Goal: Information Seeking & Learning: Learn about a topic

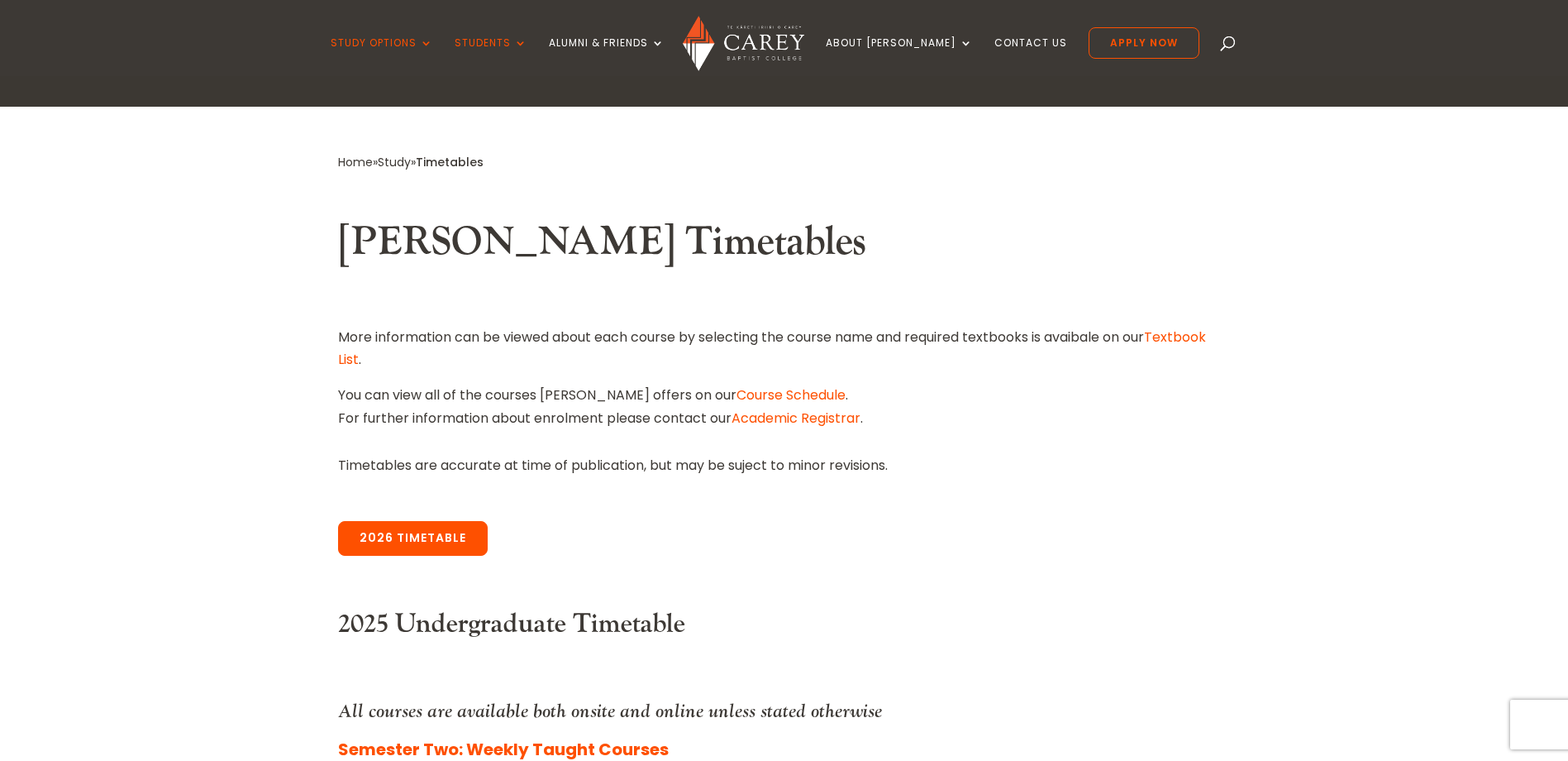
click at [461, 544] on link "2026 Timetable" at bounding box center [413, 538] width 149 height 35
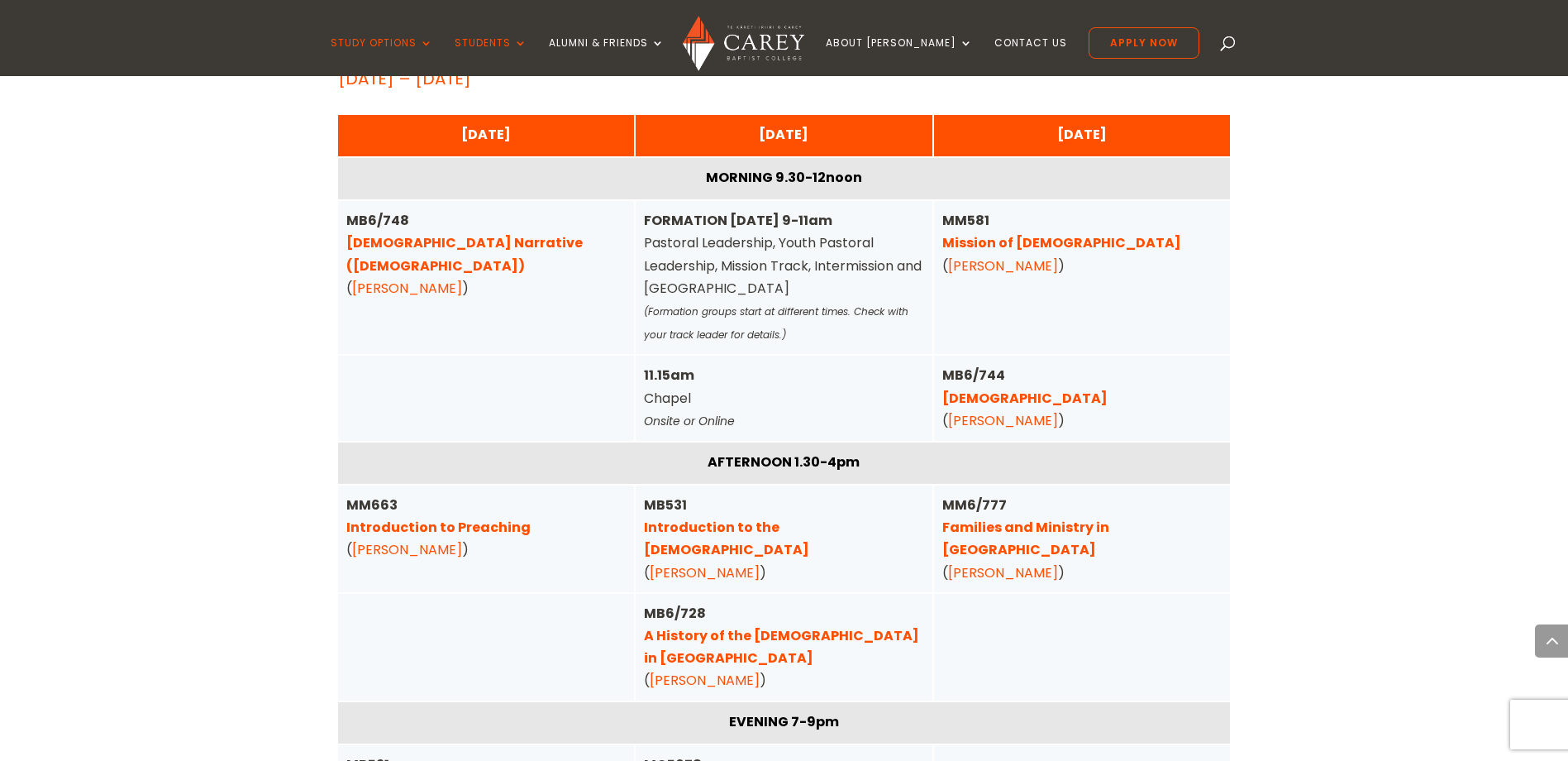
scroll to position [5544, 0]
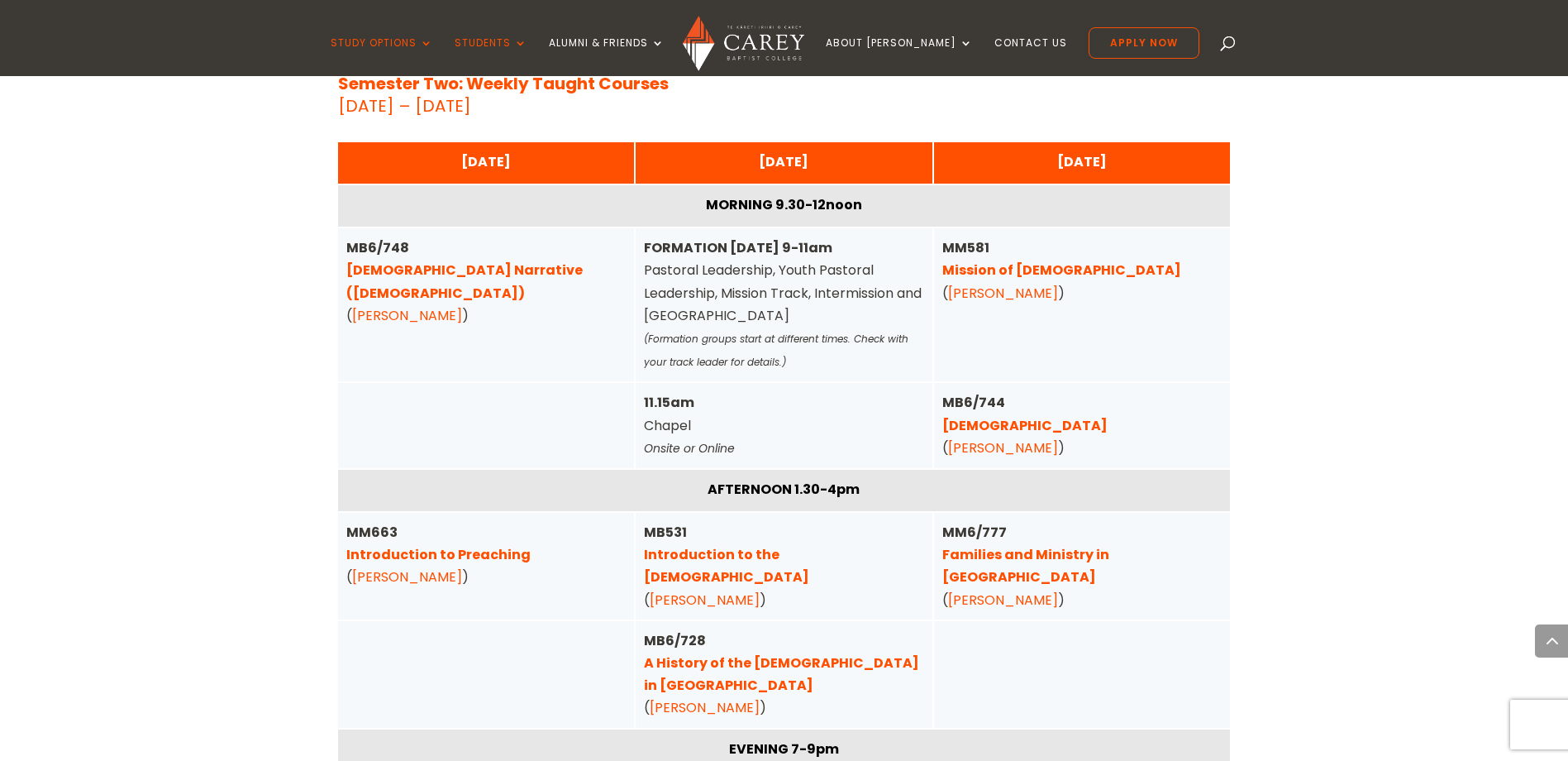
click at [704, 698] on link "Joh Tucker" at bounding box center [705, 707] width 110 height 19
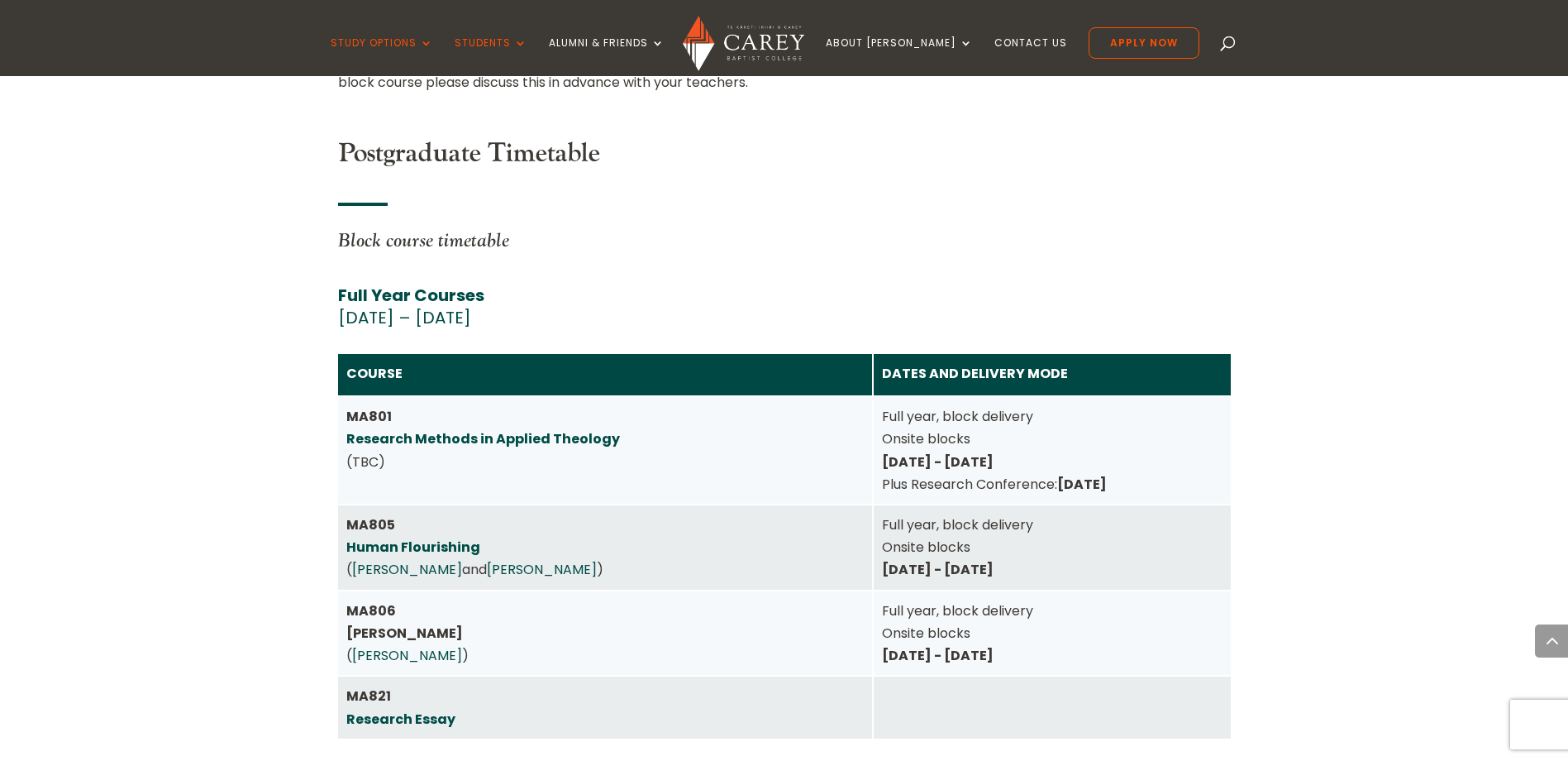
scroll to position [6951, 0]
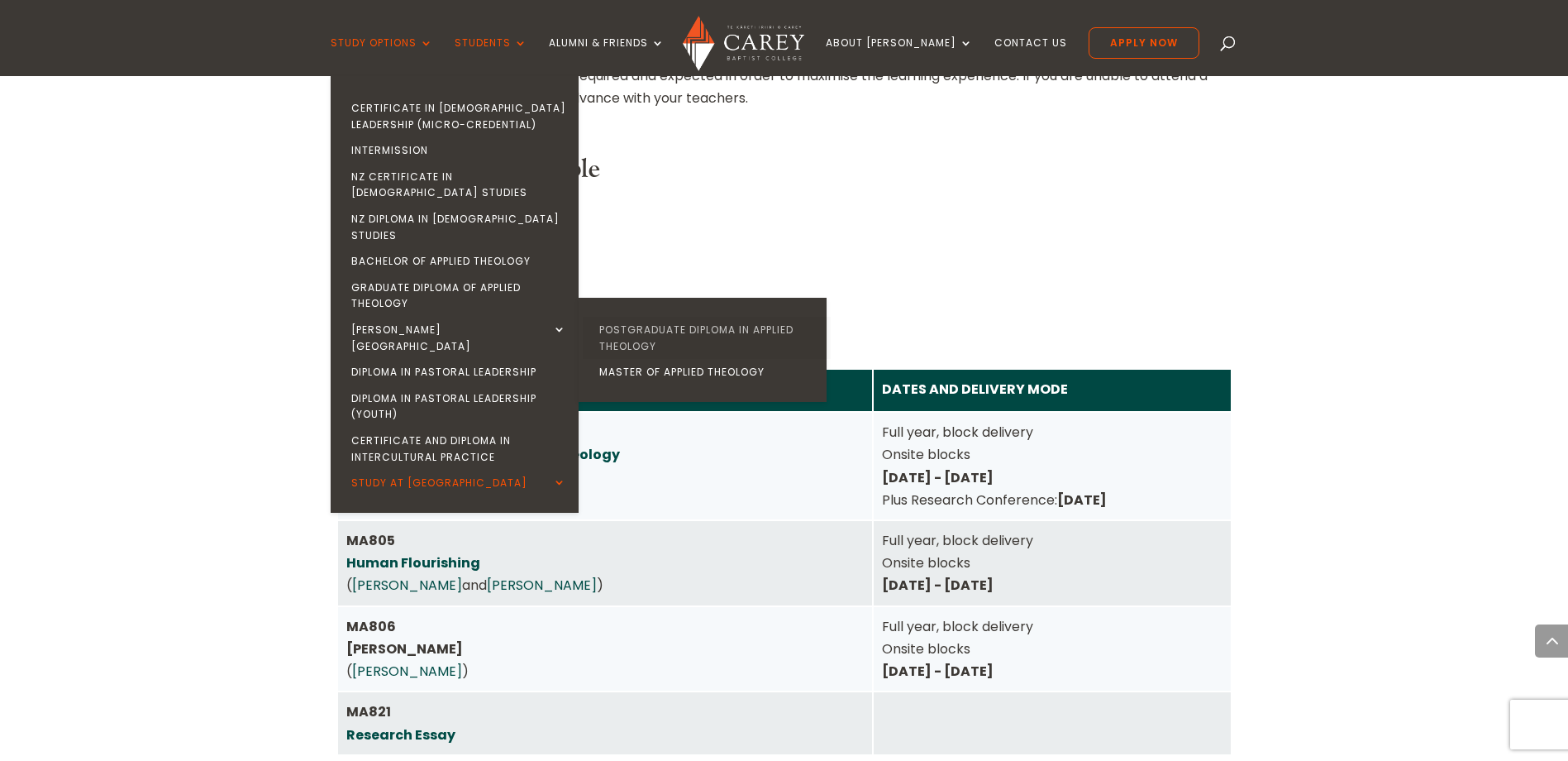
click at [667, 317] on link "Postgraduate Diploma in Applied Theology" at bounding box center [707, 338] width 248 height 42
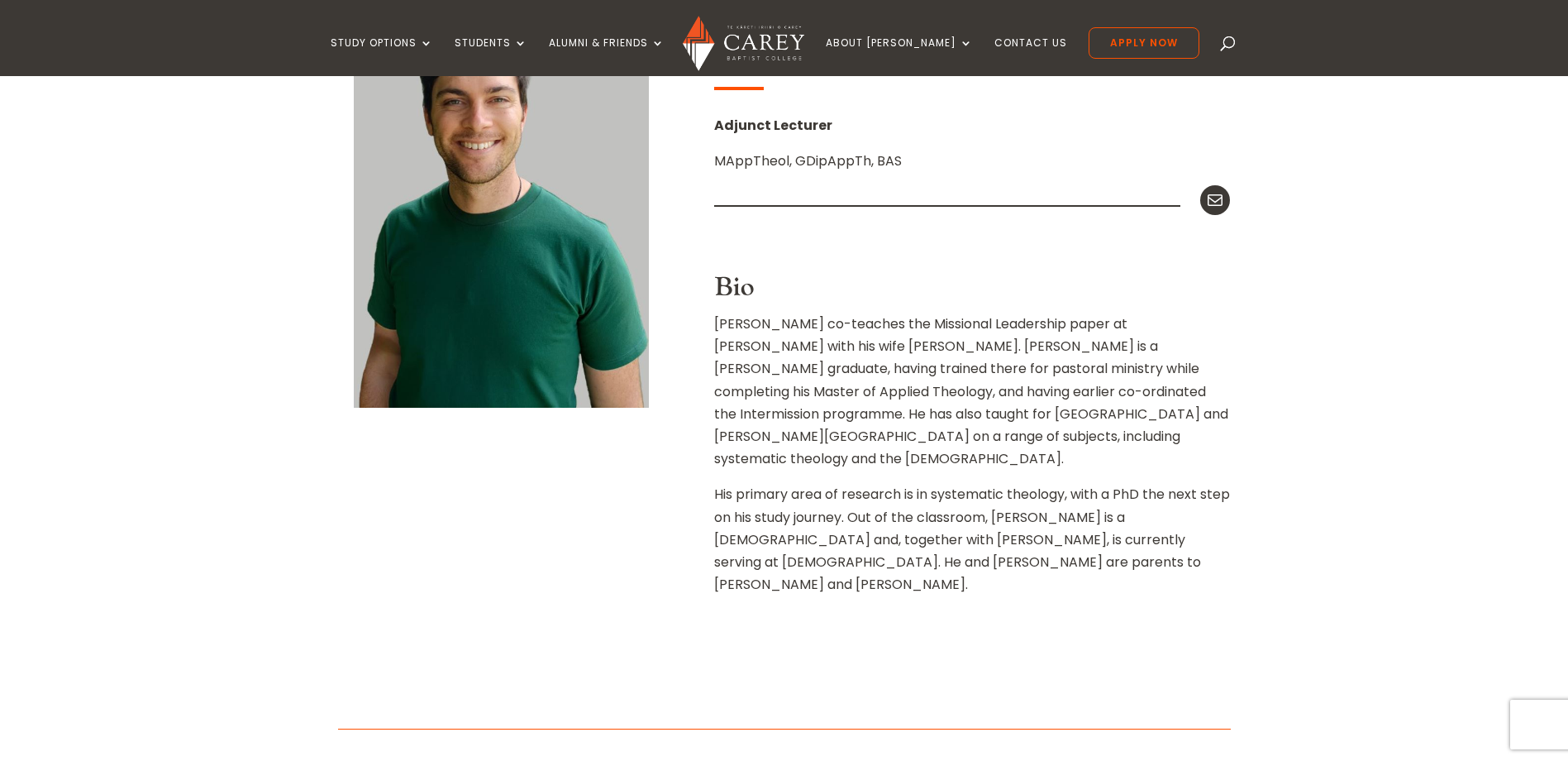
scroll to position [413, 0]
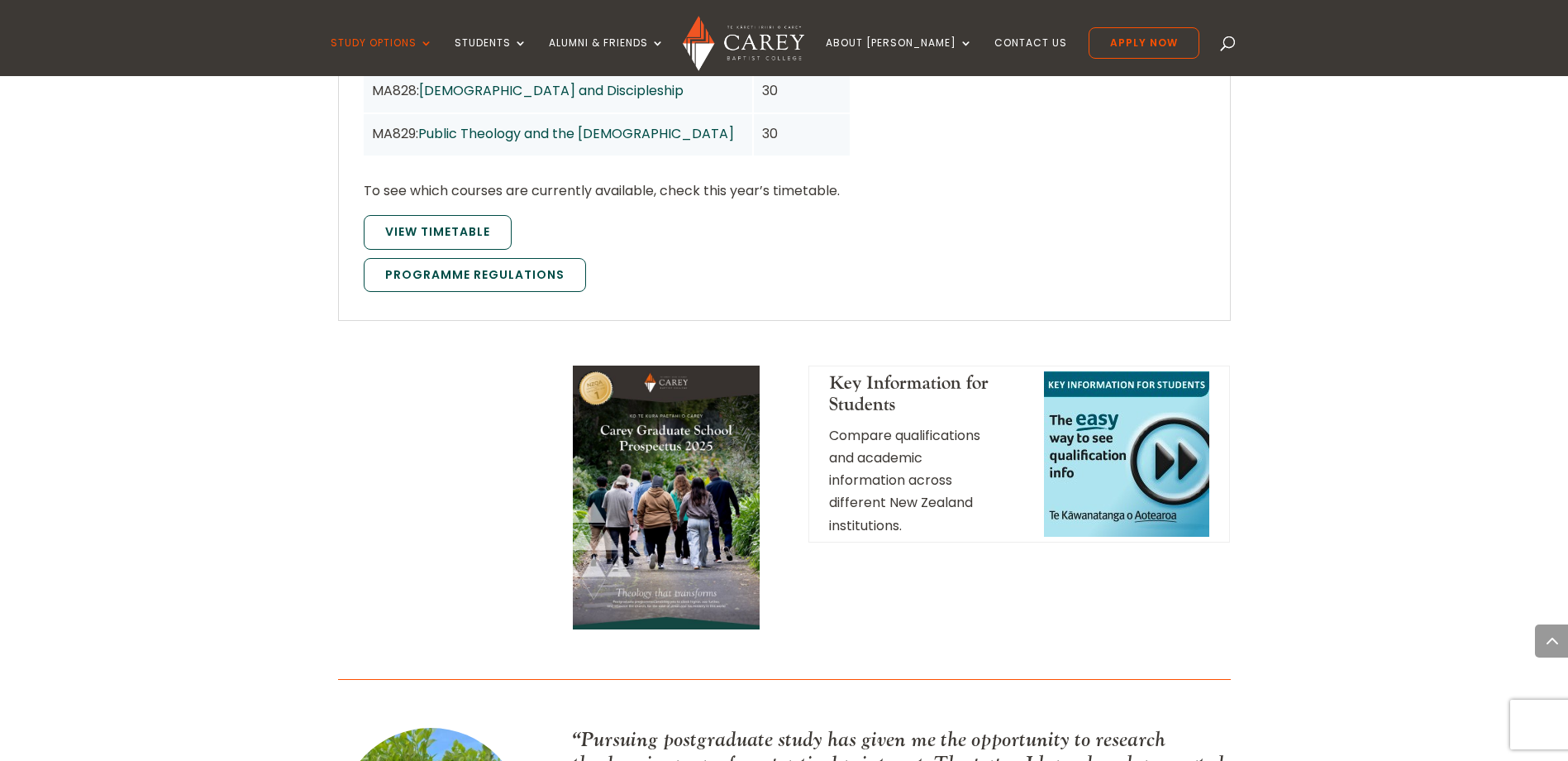
scroll to position [1157, 0]
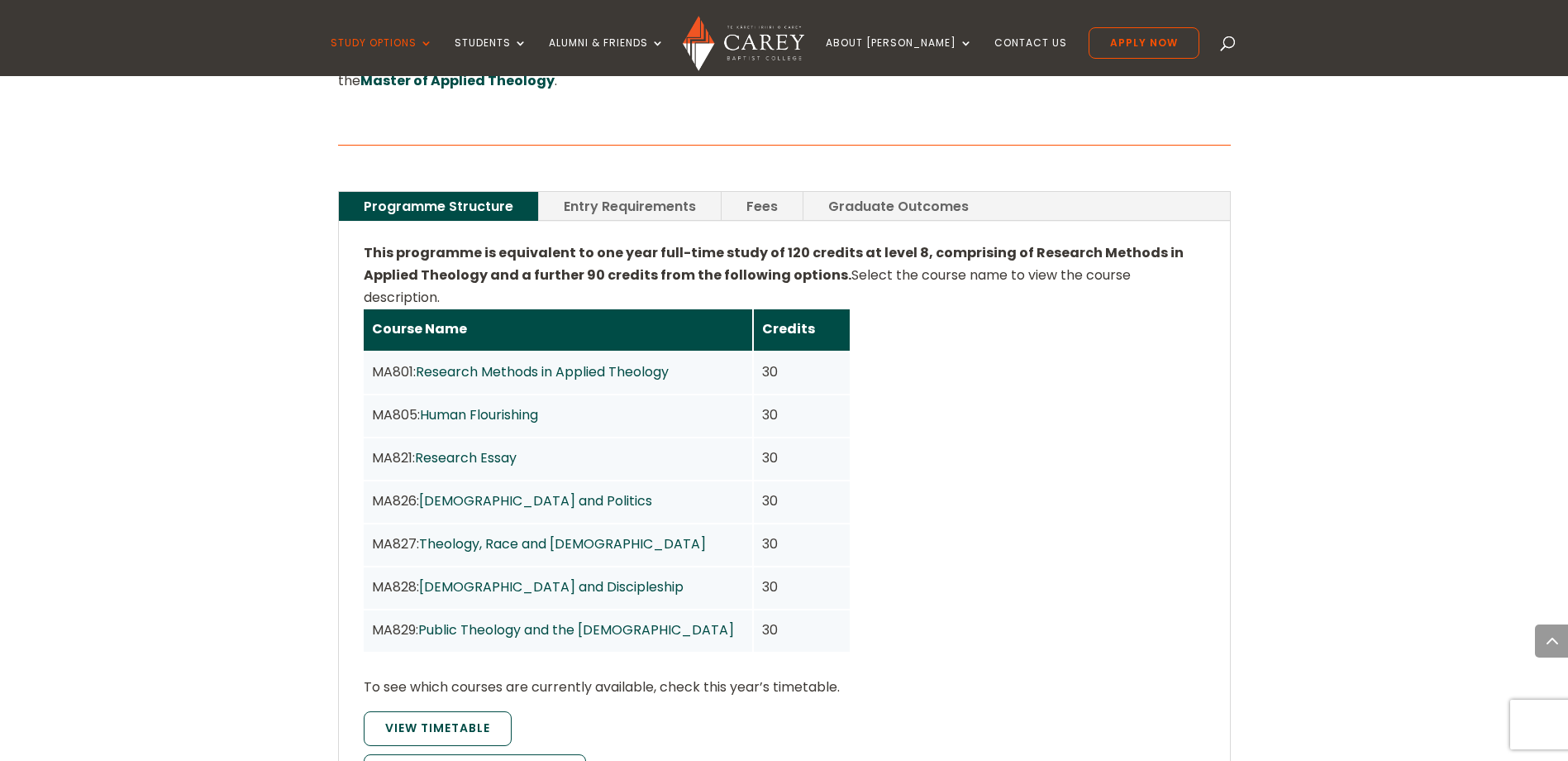
click at [846, 192] on link "Graduate Outcomes" at bounding box center [899, 206] width 190 height 29
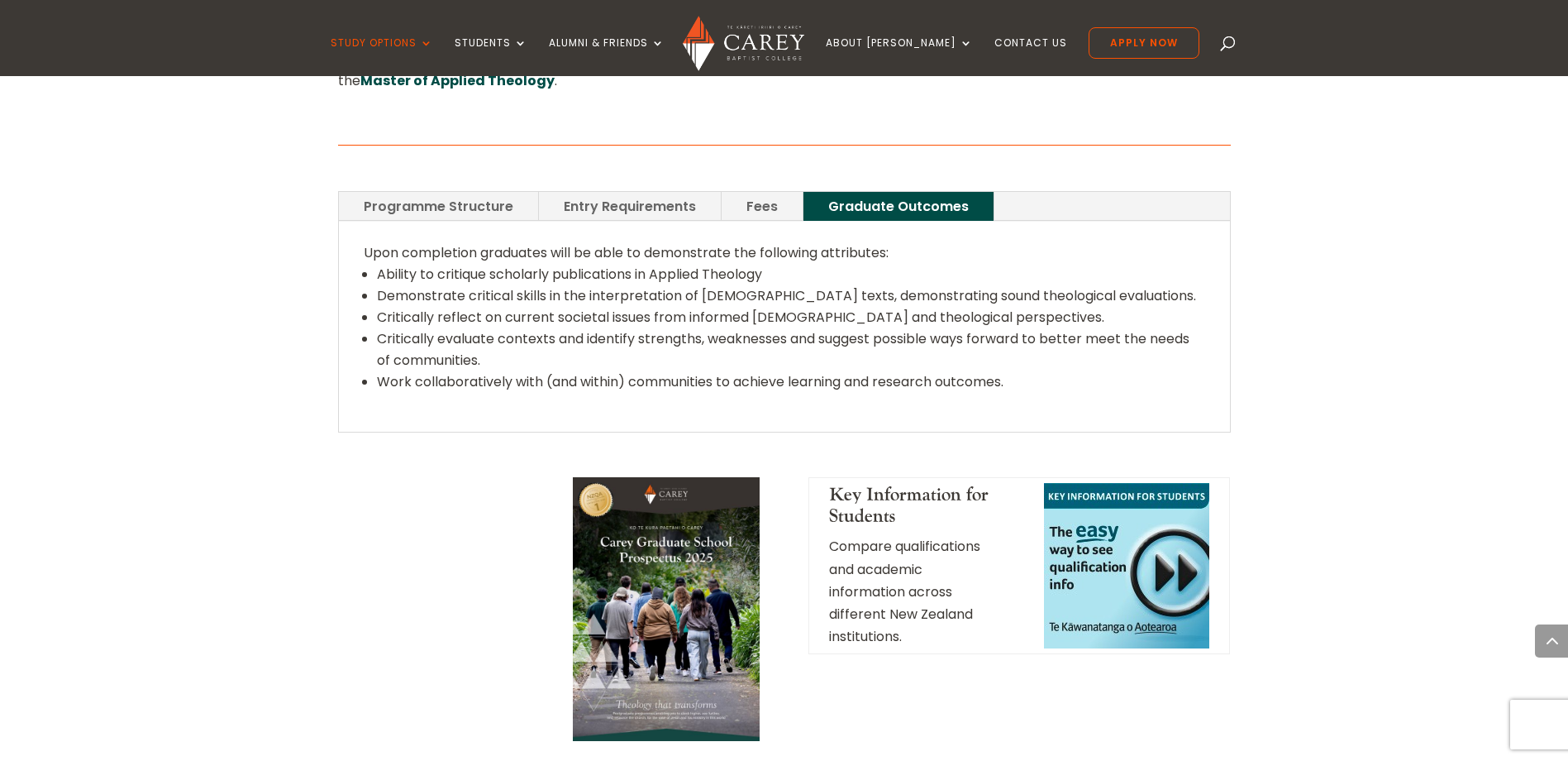
click at [475, 192] on link "Programme Structure" at bounding box center [439, 206] width 199 height 29
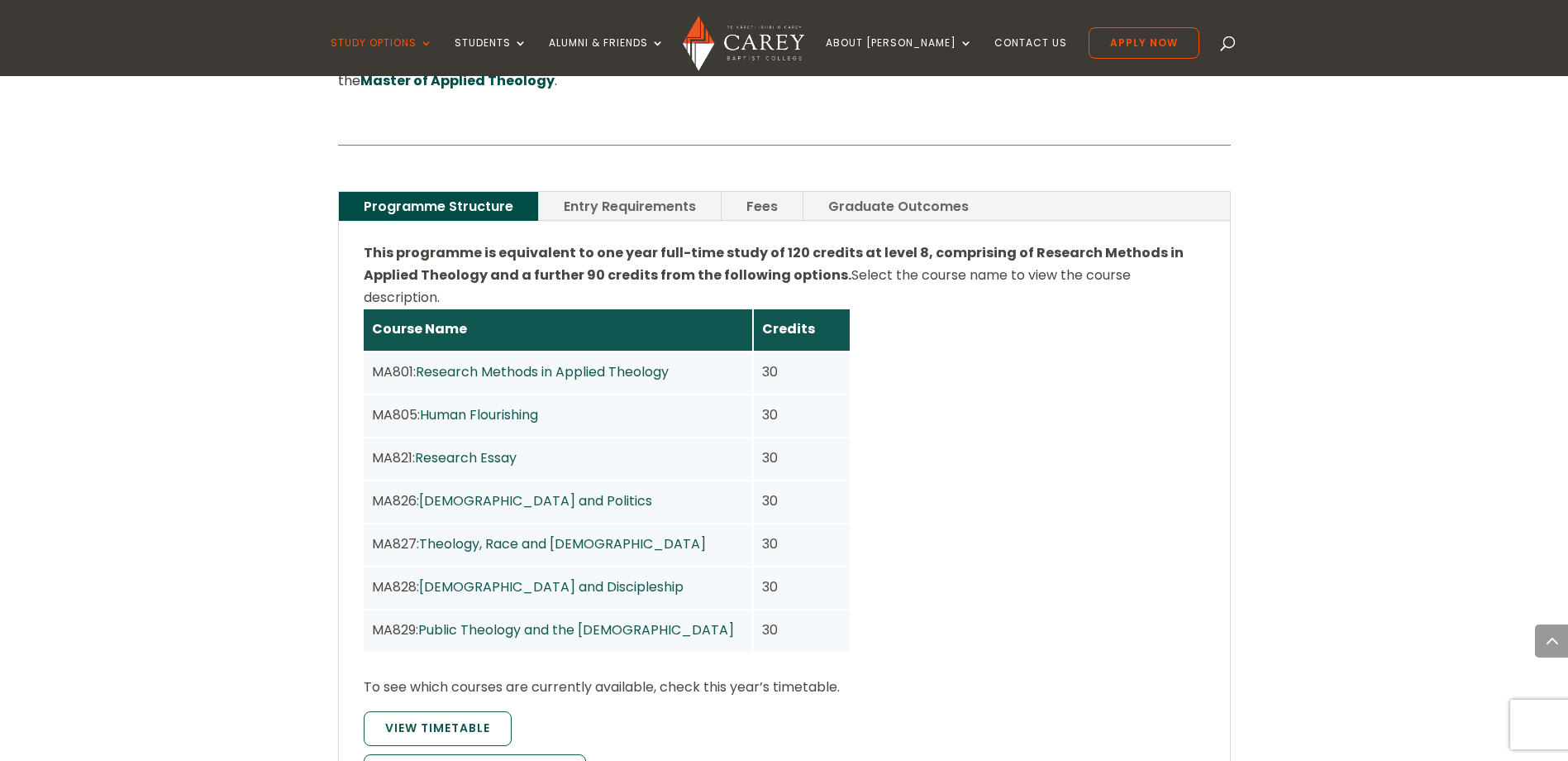
click at [687, 192] on link "Entry Requirements" at bounding box center [629, 206] width 182 height 29
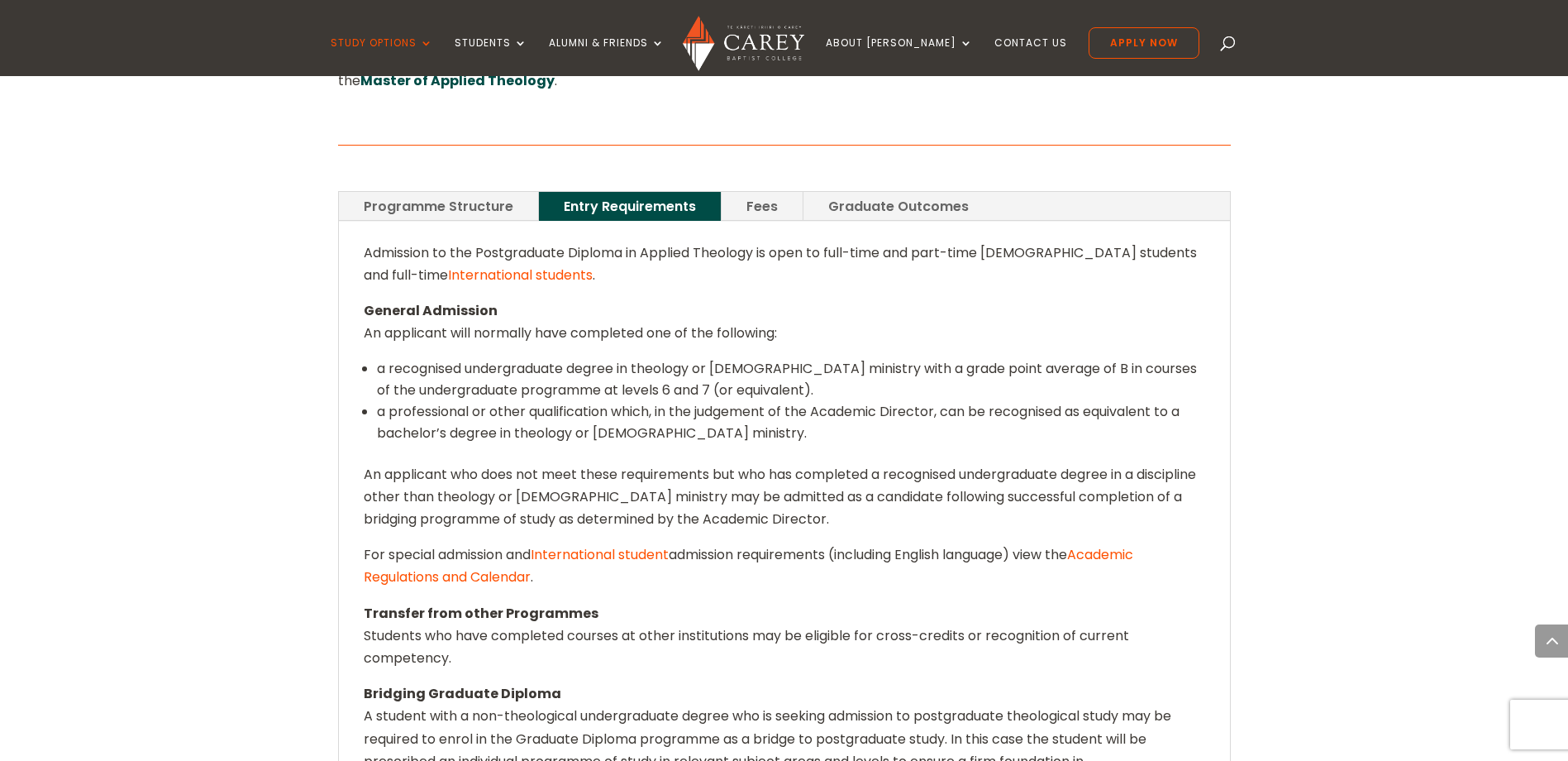
click at [480, 192] on link "Programme Structure" at bounding box center [439, 206] width 199 height 29
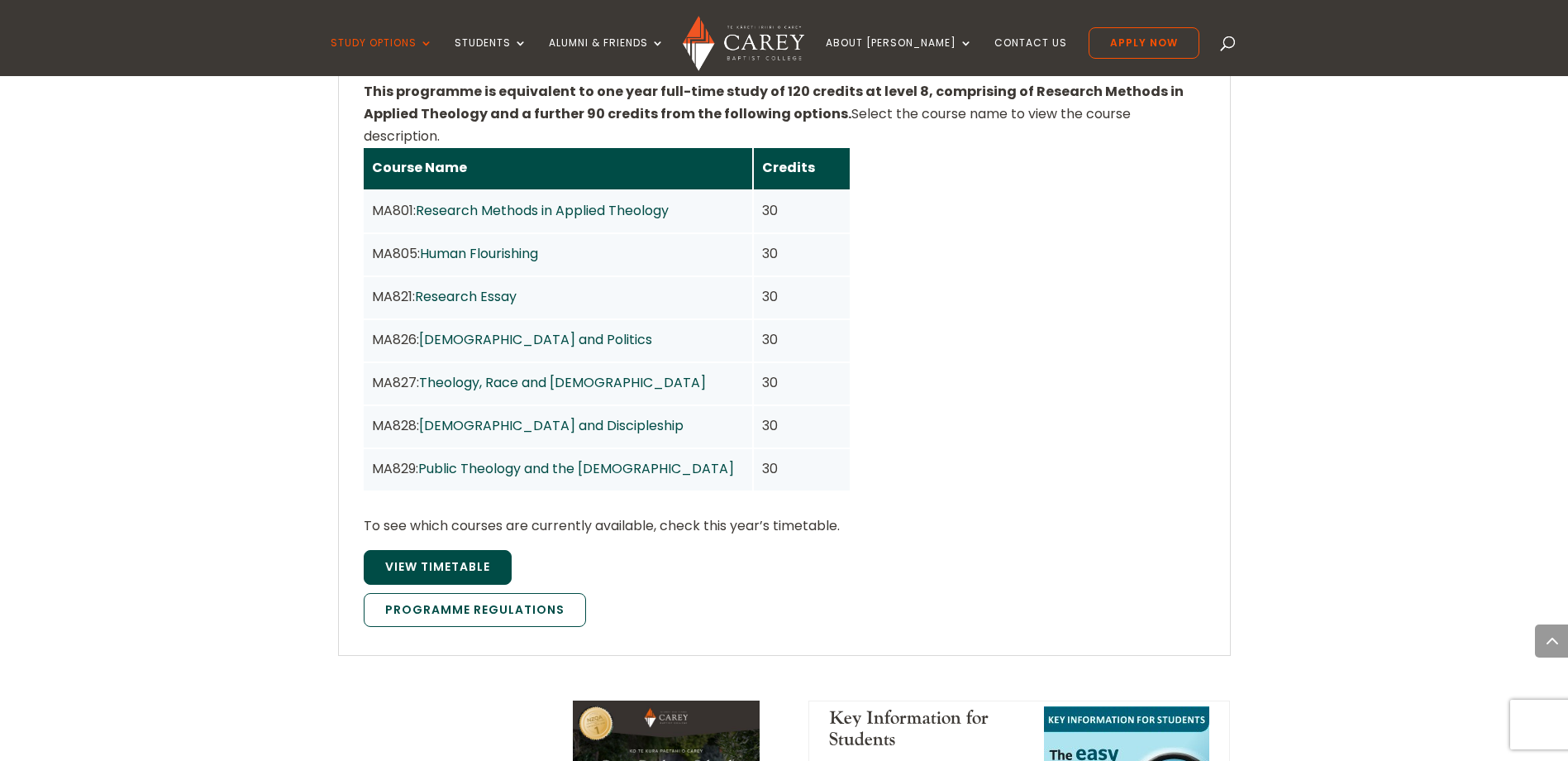
scroll to position [1323, 0]
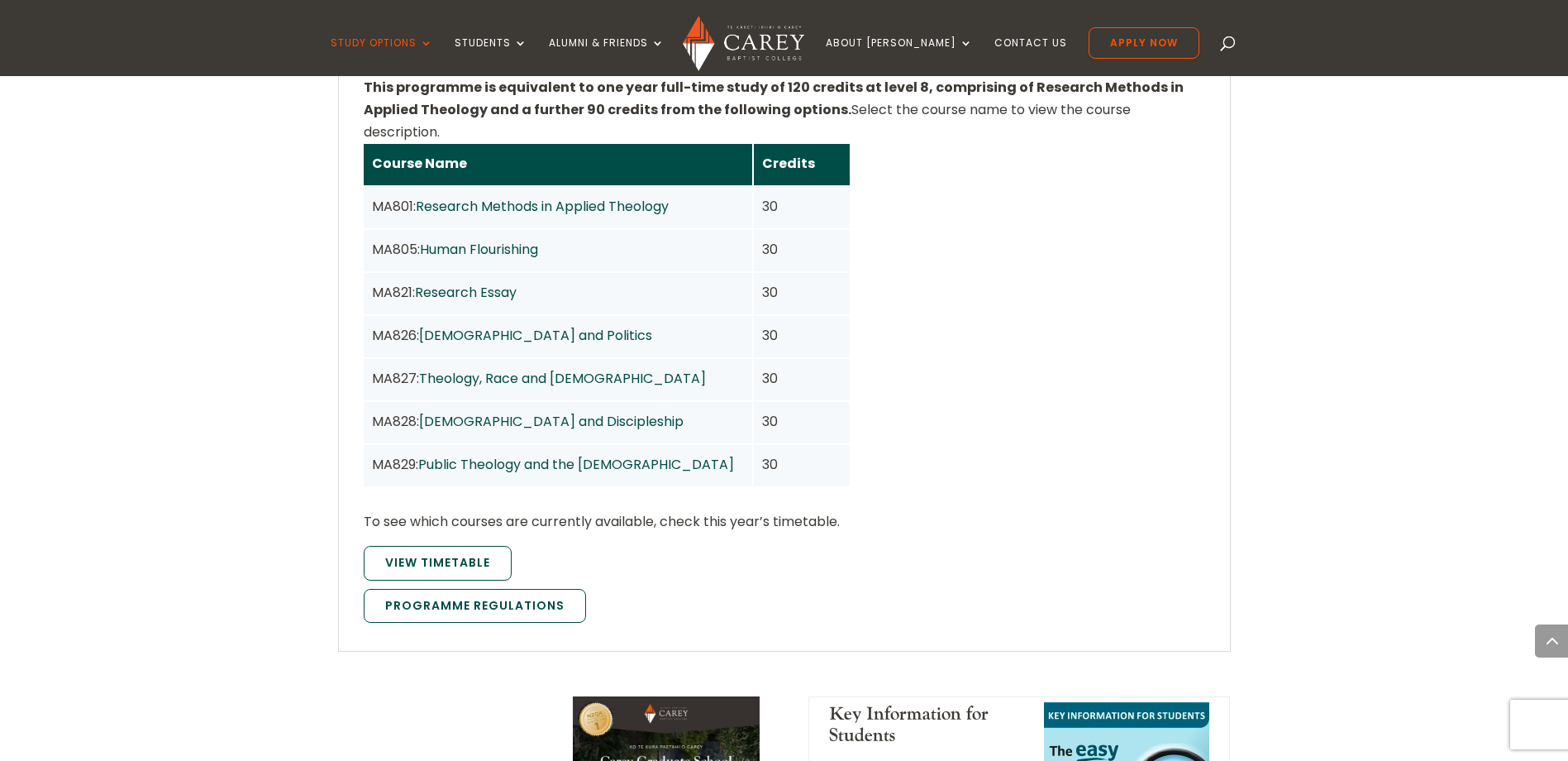
click at [465, 455] on link "Public Theology and the Church" at bounding box center [576, 464] width 316 height 19
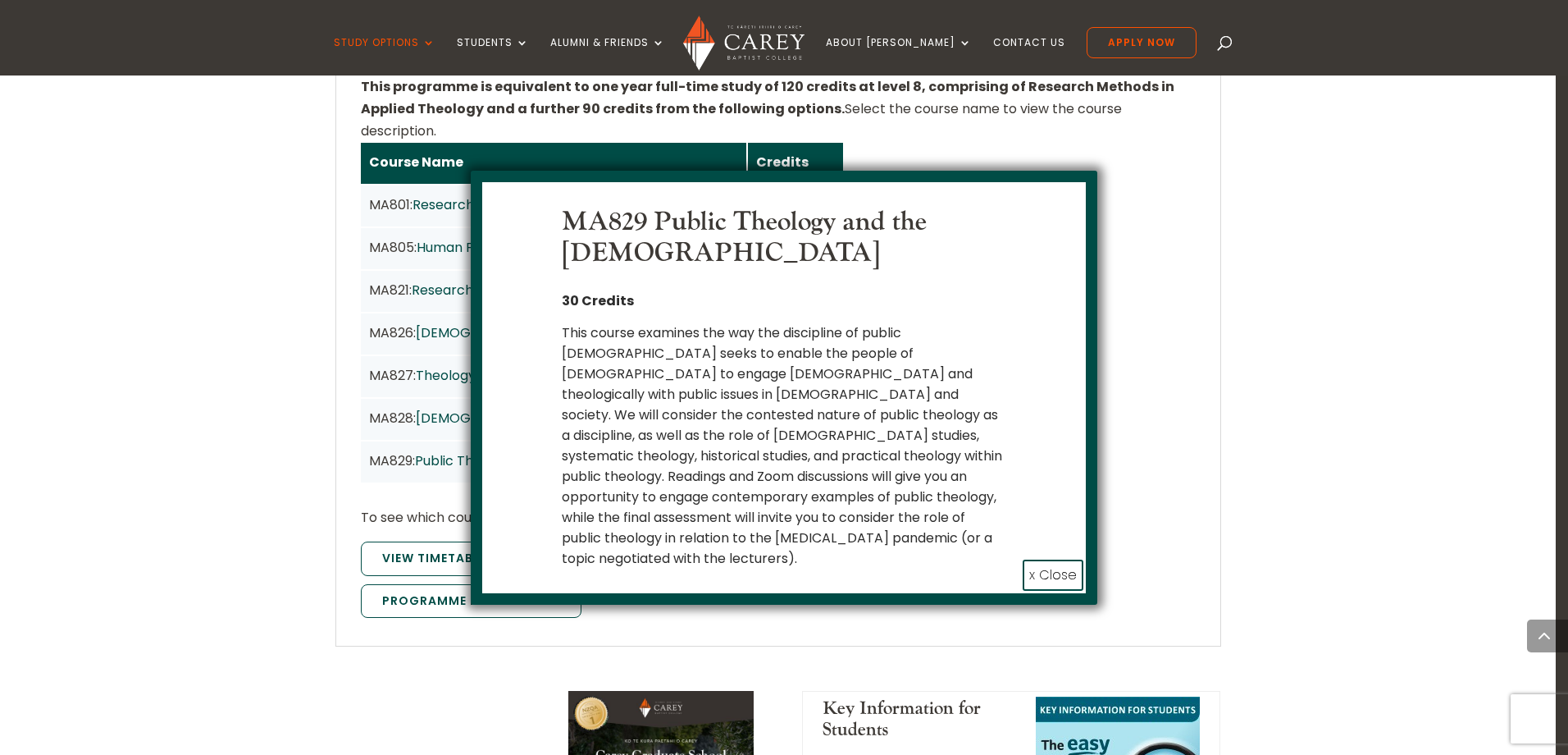
click at [1052, 560] on button "x Close" at bounding box center [1054, 576] width 61 height 31
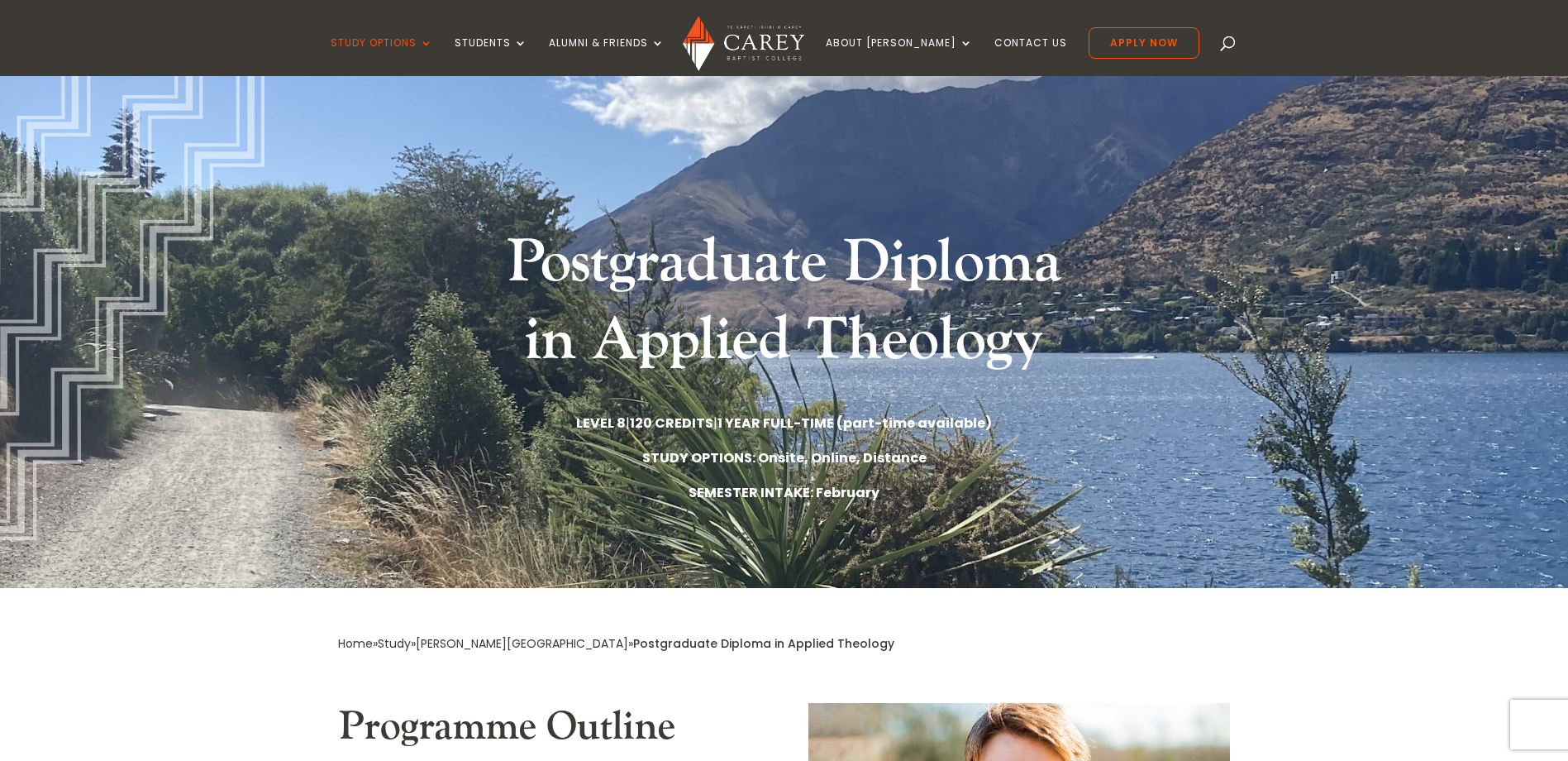
scroll to position [0, 0]
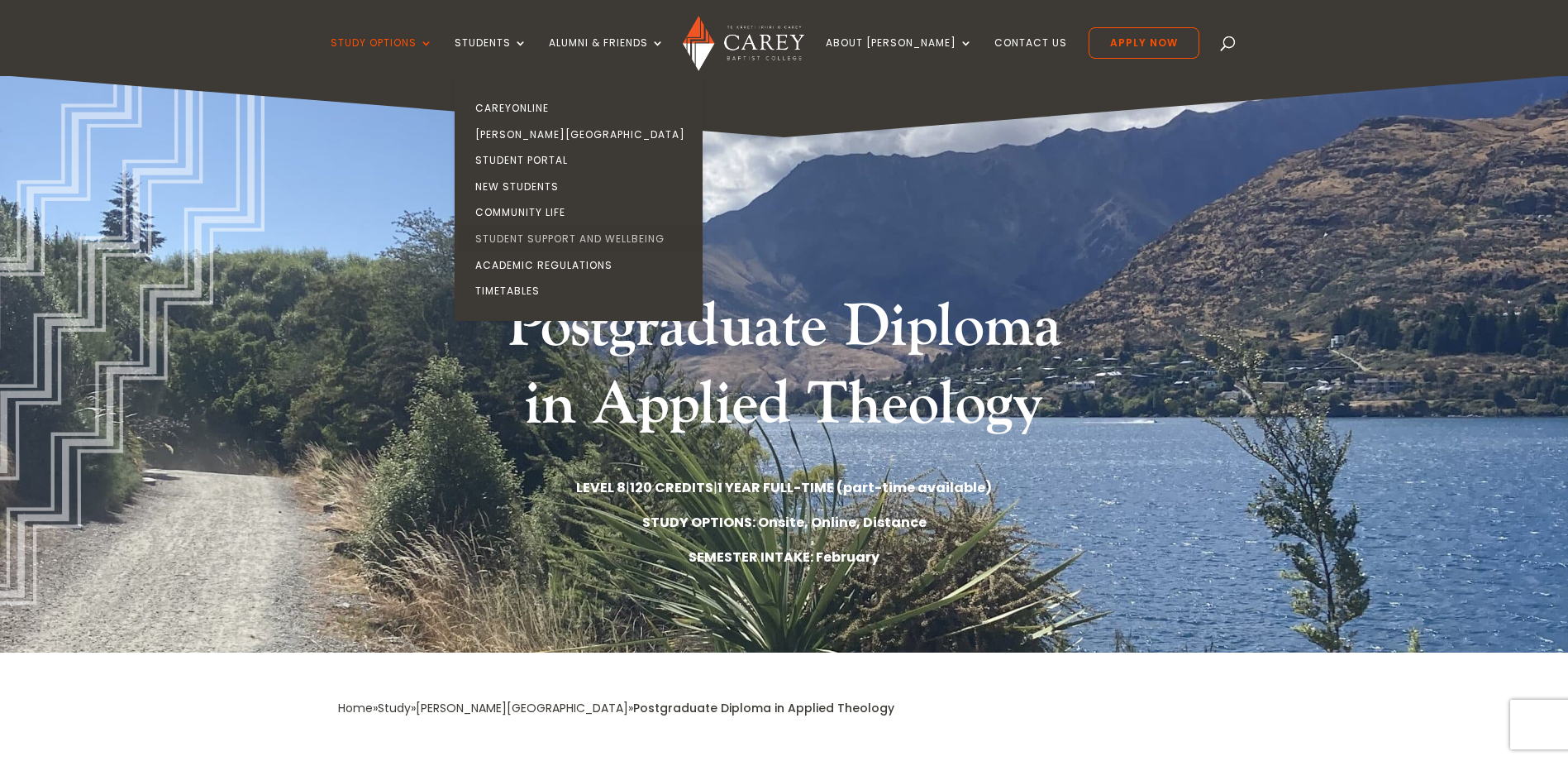
click at [569, 242] on link "Student Support and Wellbeing" at bounding box center [583, 239] width 248 height 26
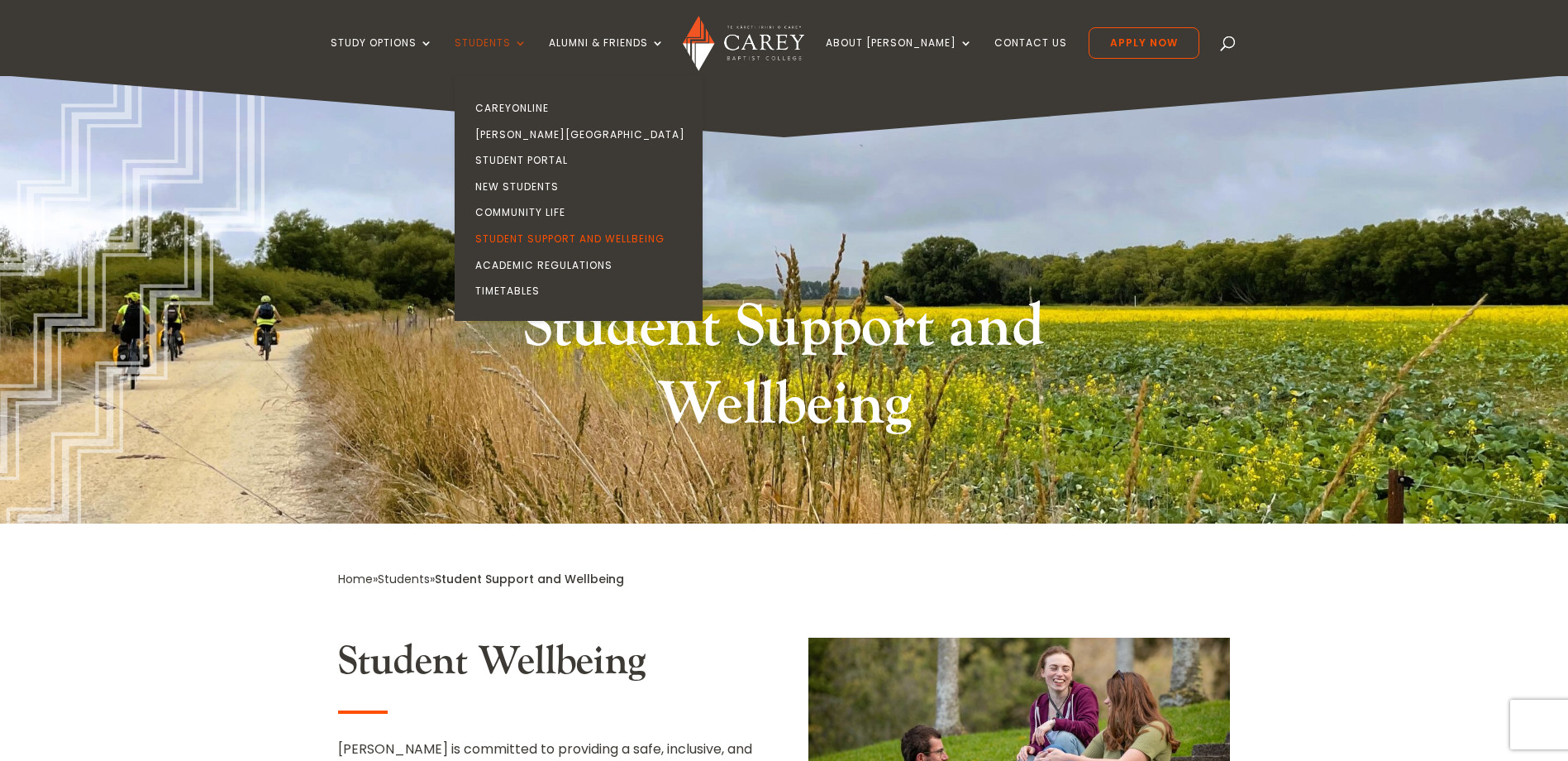
click at [512, 46] on link "Students" at bounding box center [491, 57] width 73 height 39
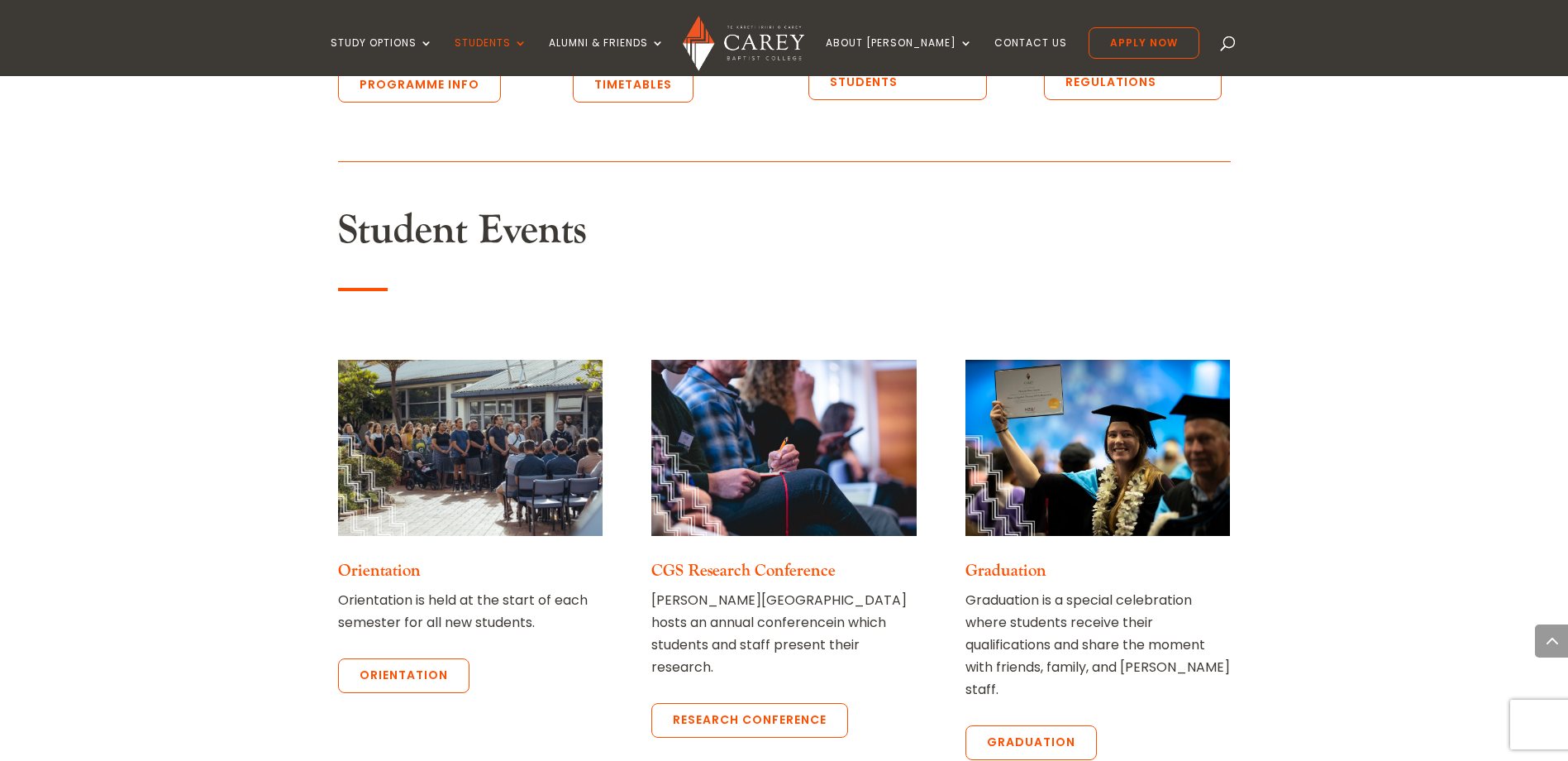
scroll to position [2233, 0]
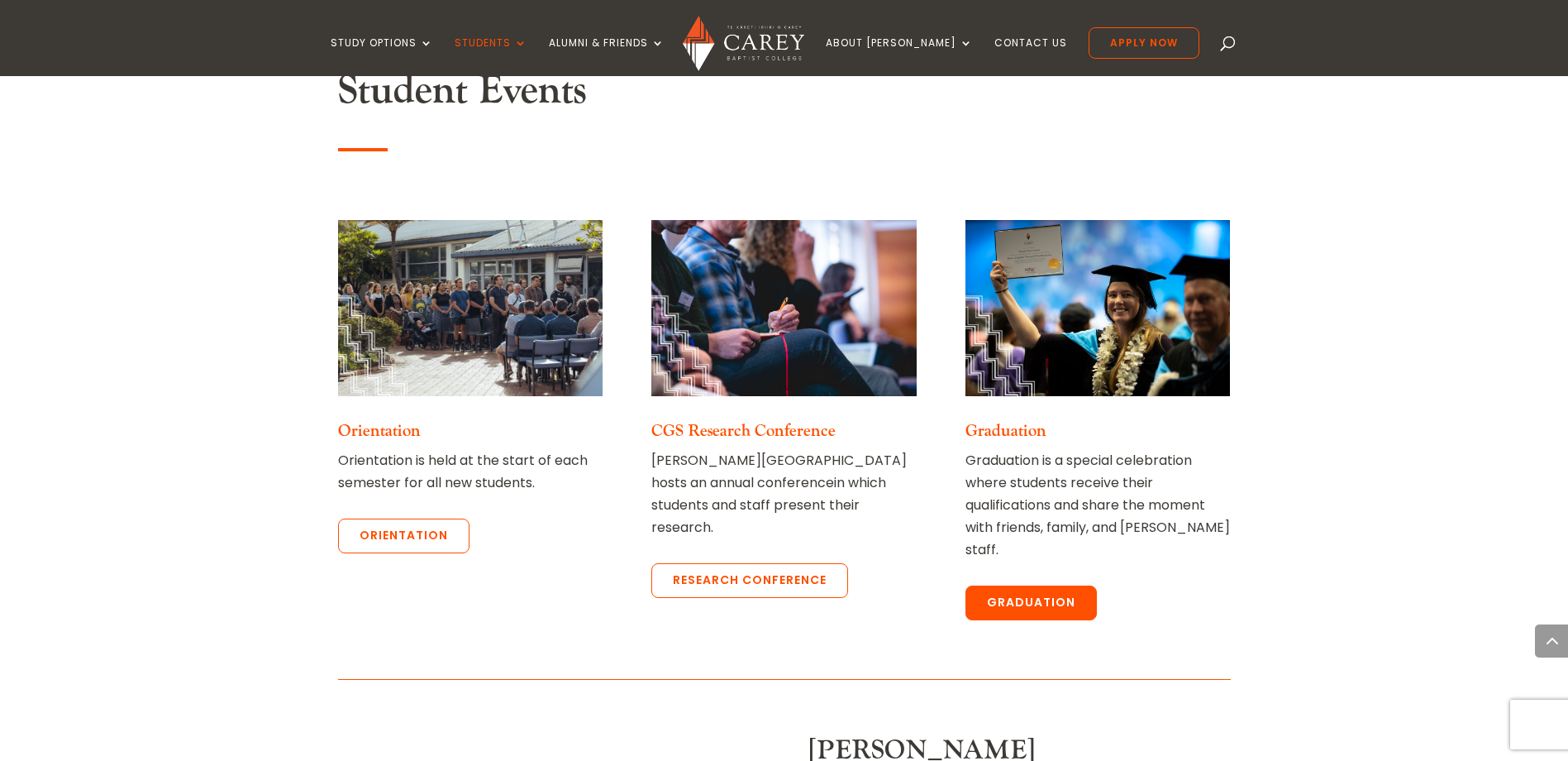
click at [1066, 586] on link "Graduation" at bounding box center [1031, 602] width 131 height 35
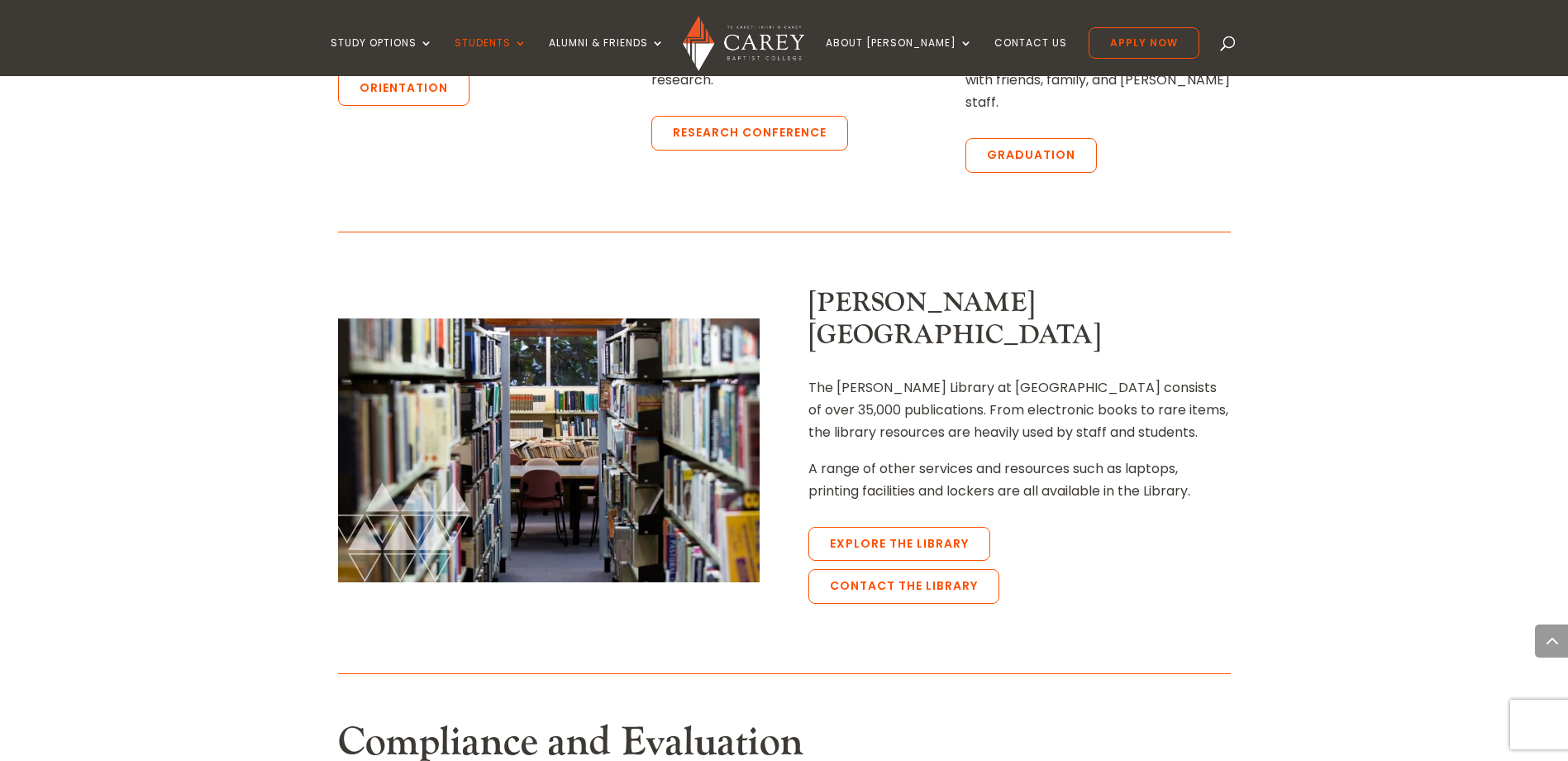
scroll to position [2977, 0]
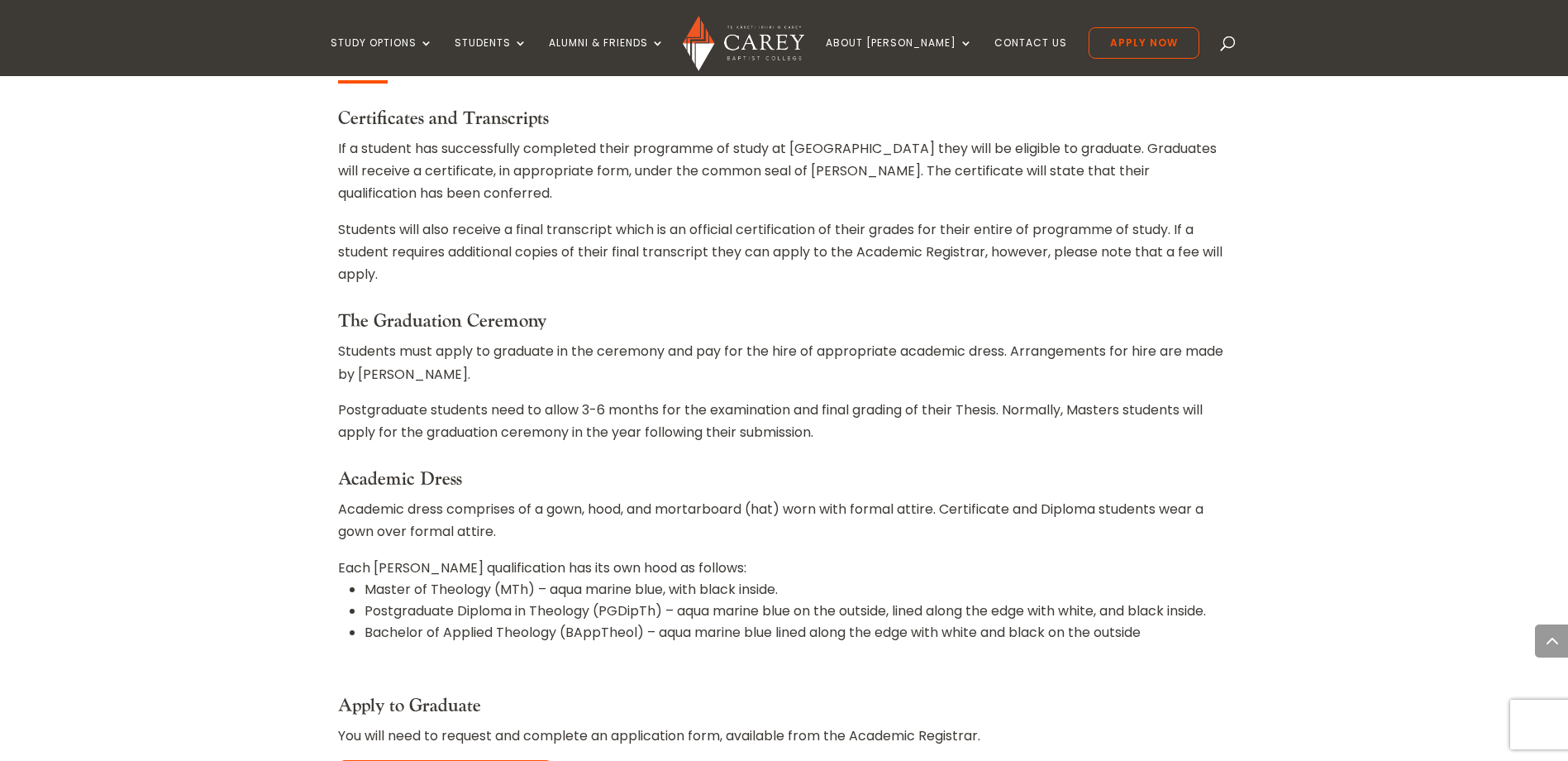
scroll to position [1405, 0]
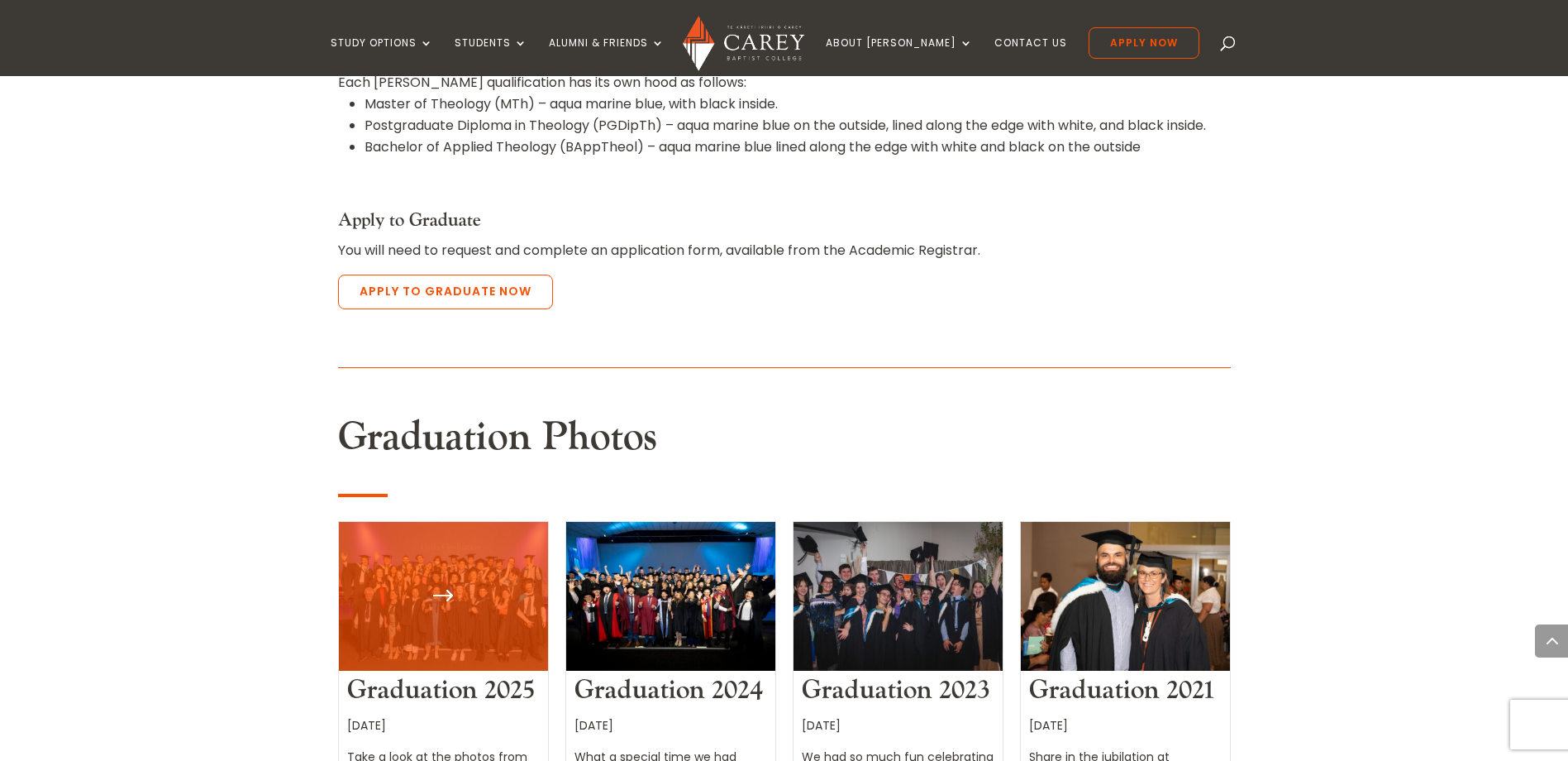
click at [465, 673] on link "Graduation 2025" at bounding box center [440, 690] width 186 height 34
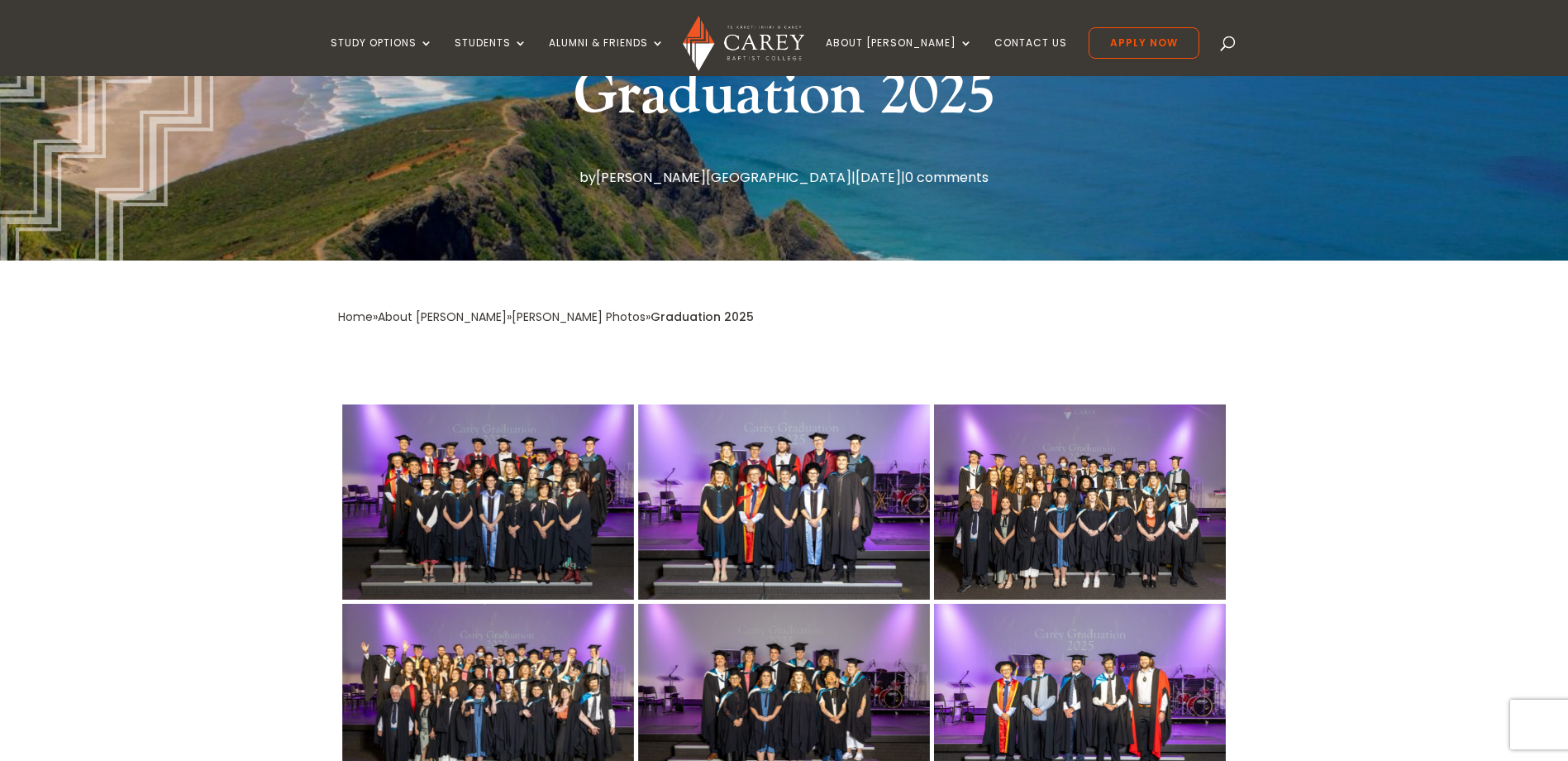
scroll to position [248, 0]
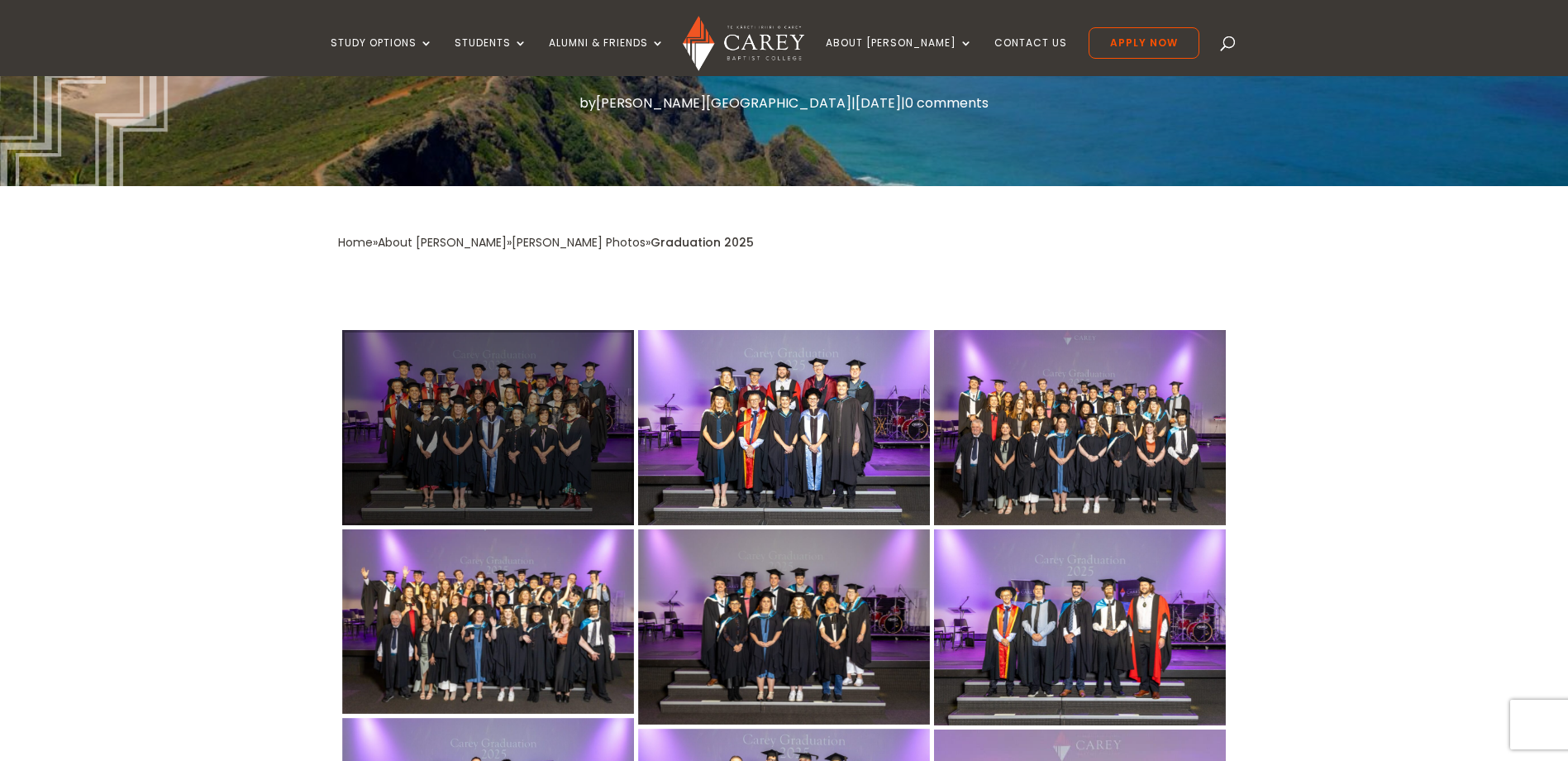
click at [511, 423] on div at bounding box center [488, 427] width 292 height 195
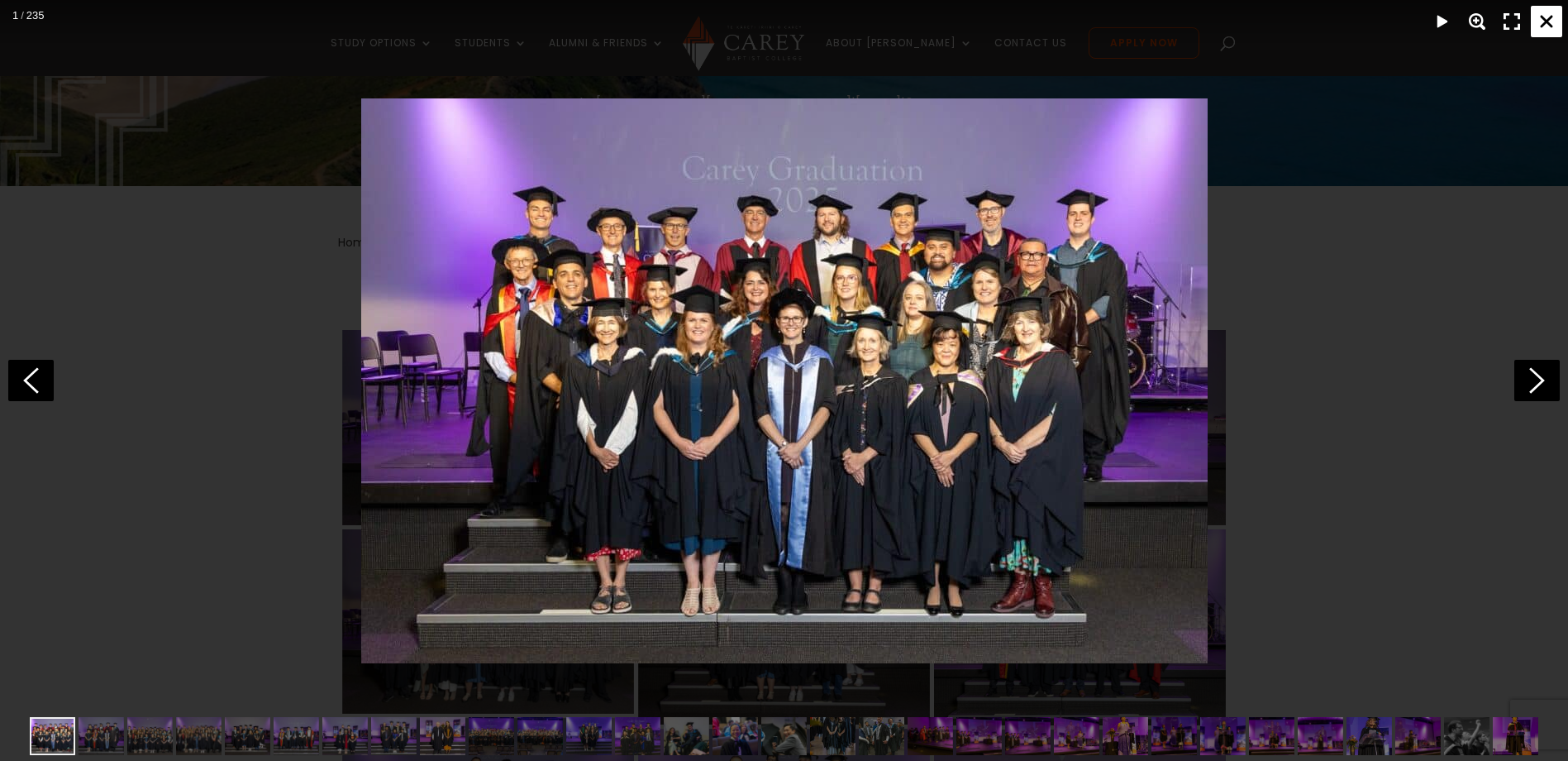
click at [1538, 26] on div "Close" at bounding box center [1547, 21] width 32 height 32
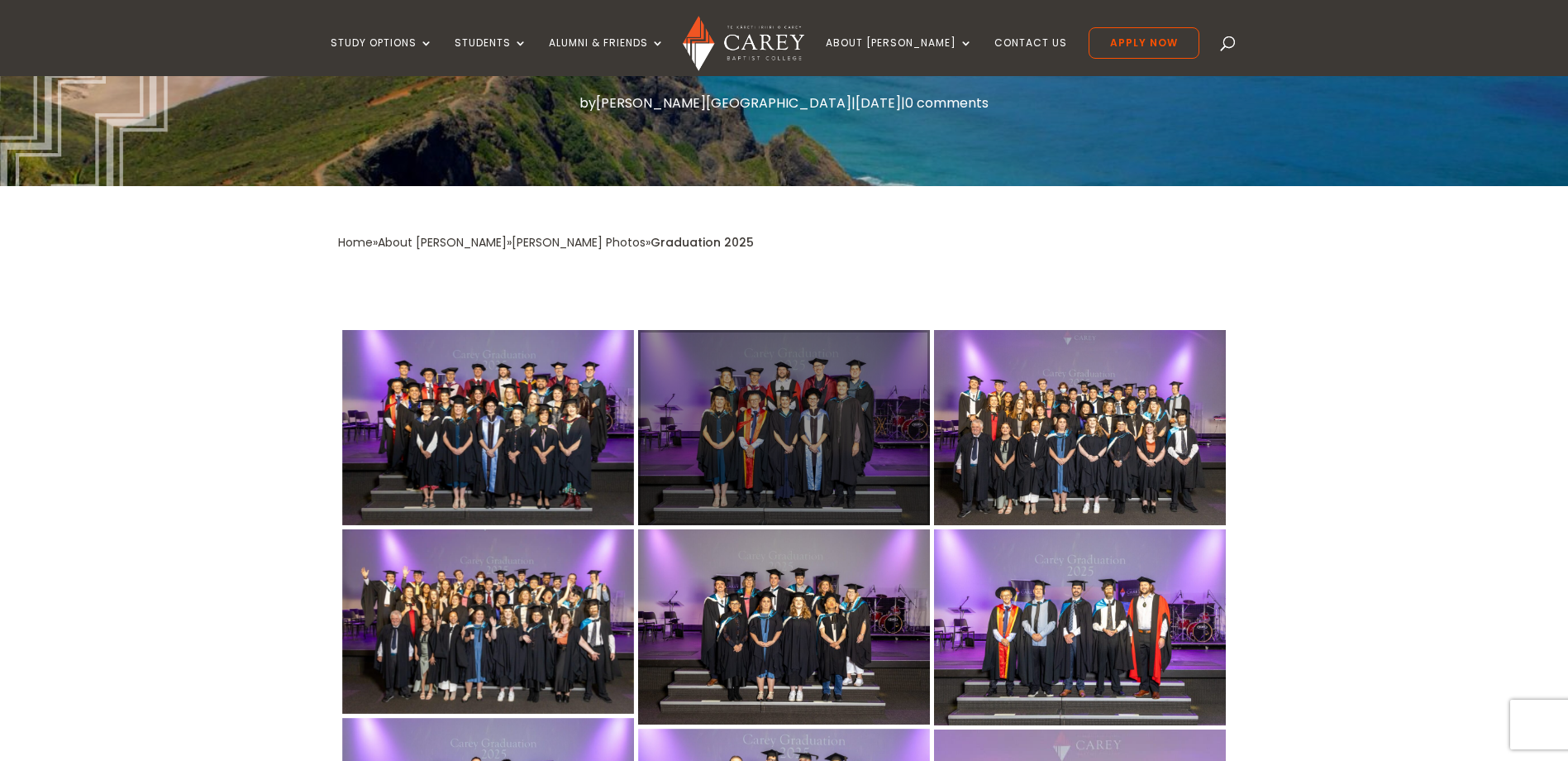
click at [873, 418] on div at bounding box center [784, 427] width 292 height 195
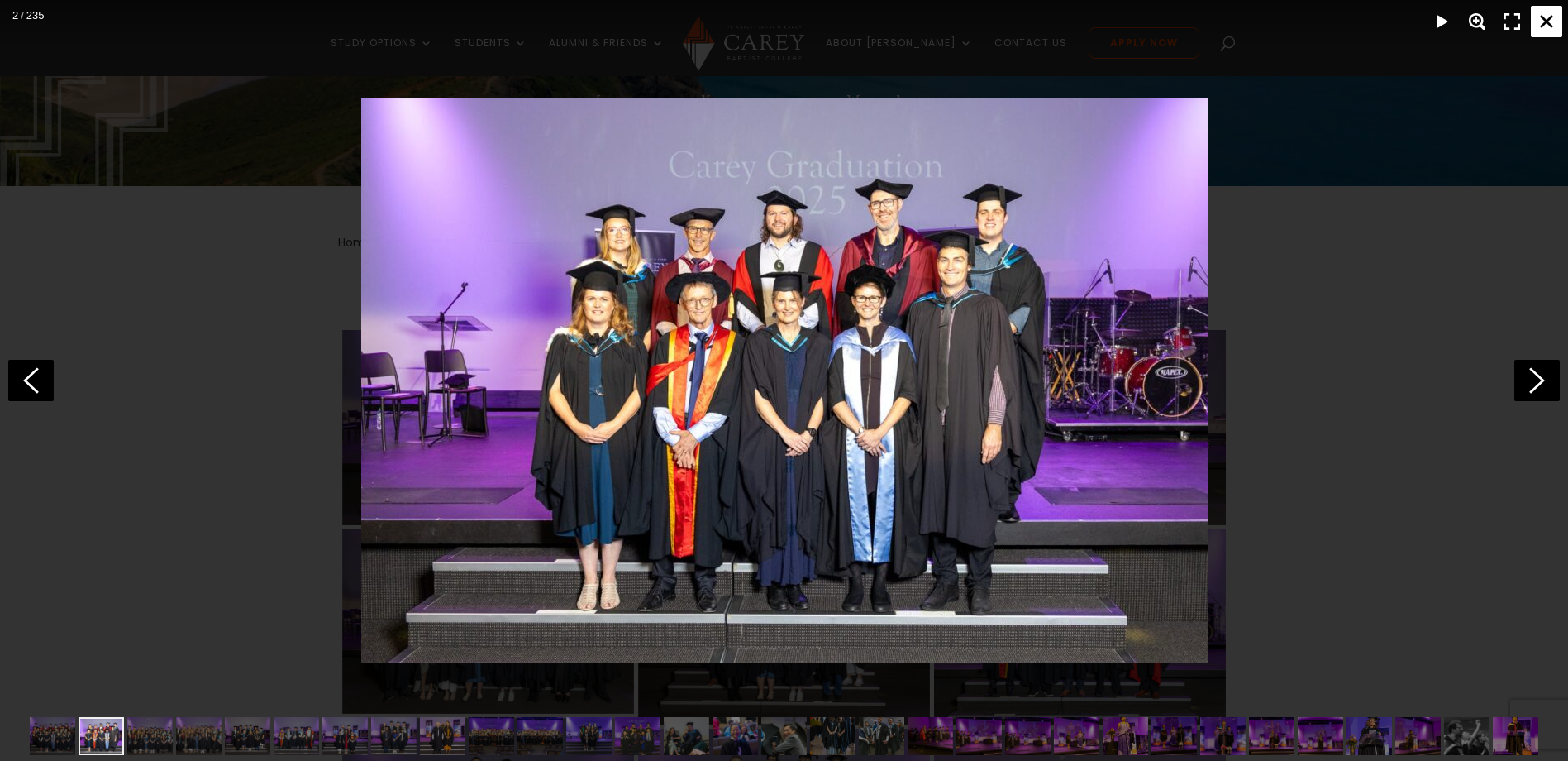
click at [1550, 19] on div "Close" at bounding box center [1547, 21] width 32 height 32
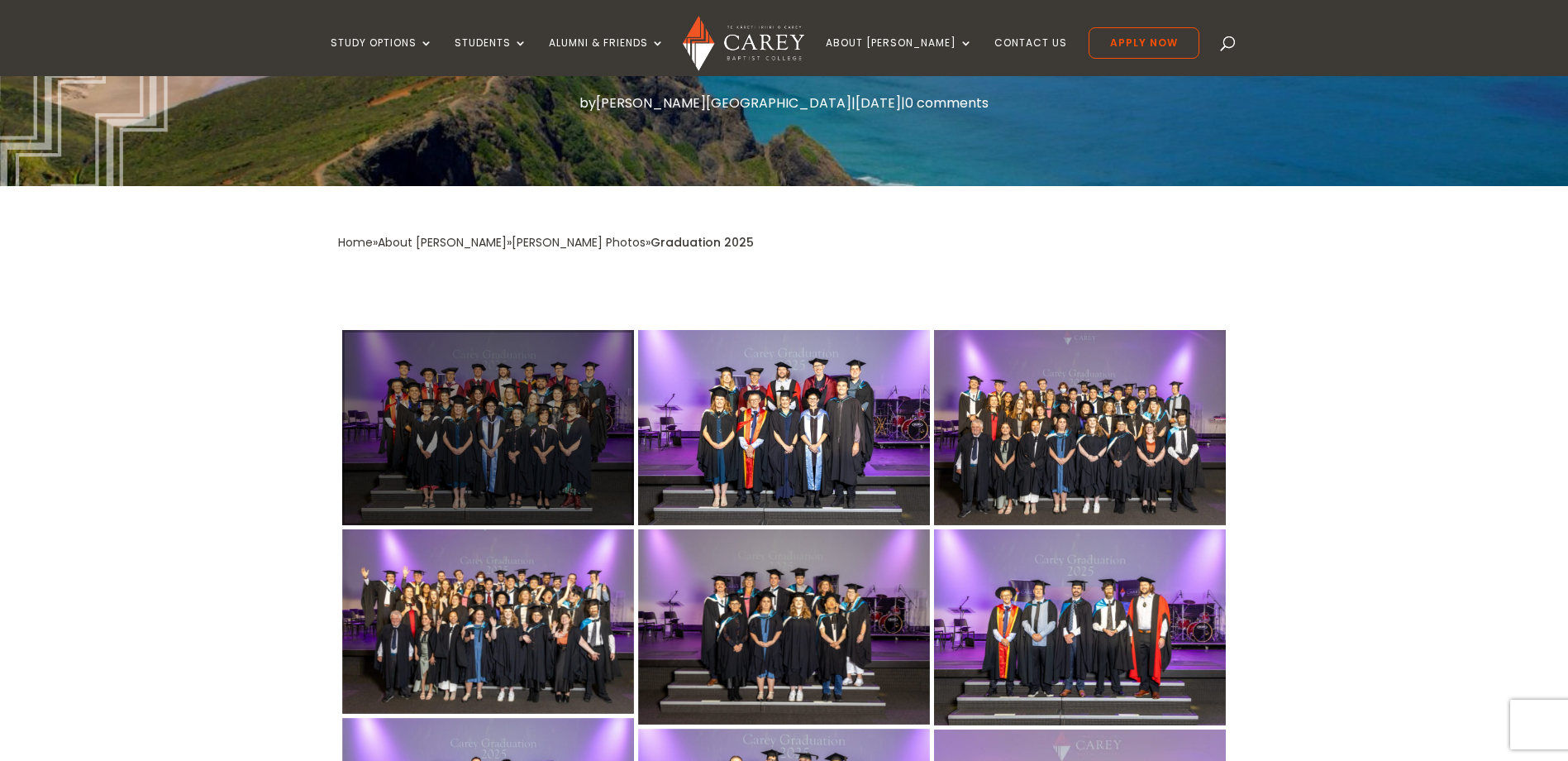
click at [555, 437] on div at bounding box center [488, 427] width 292 height 195
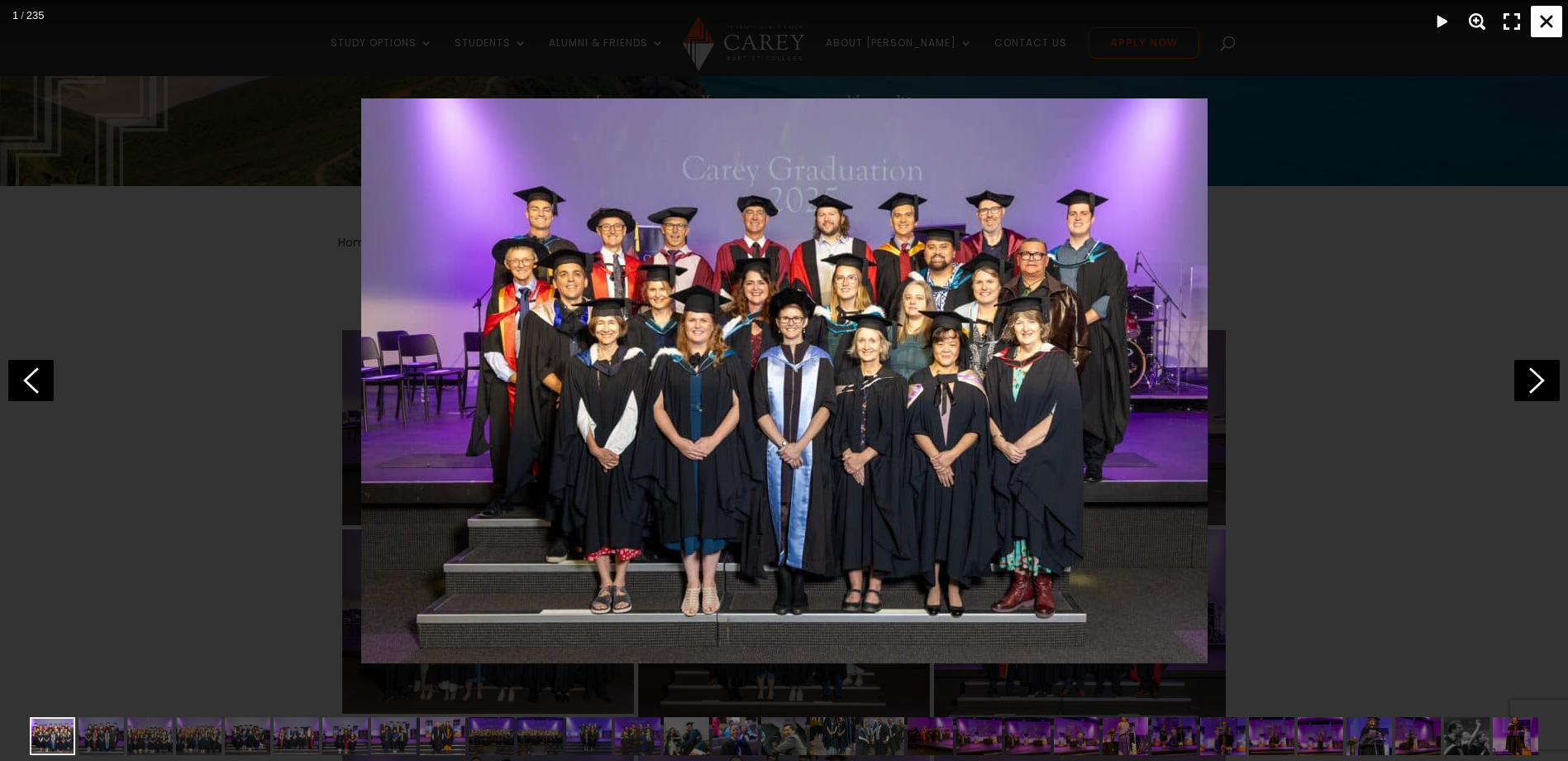
click at [1541, 17] on div "Close" at bounding box center [1547, 21] width 32 height 32
